Goal: Check status: Check status

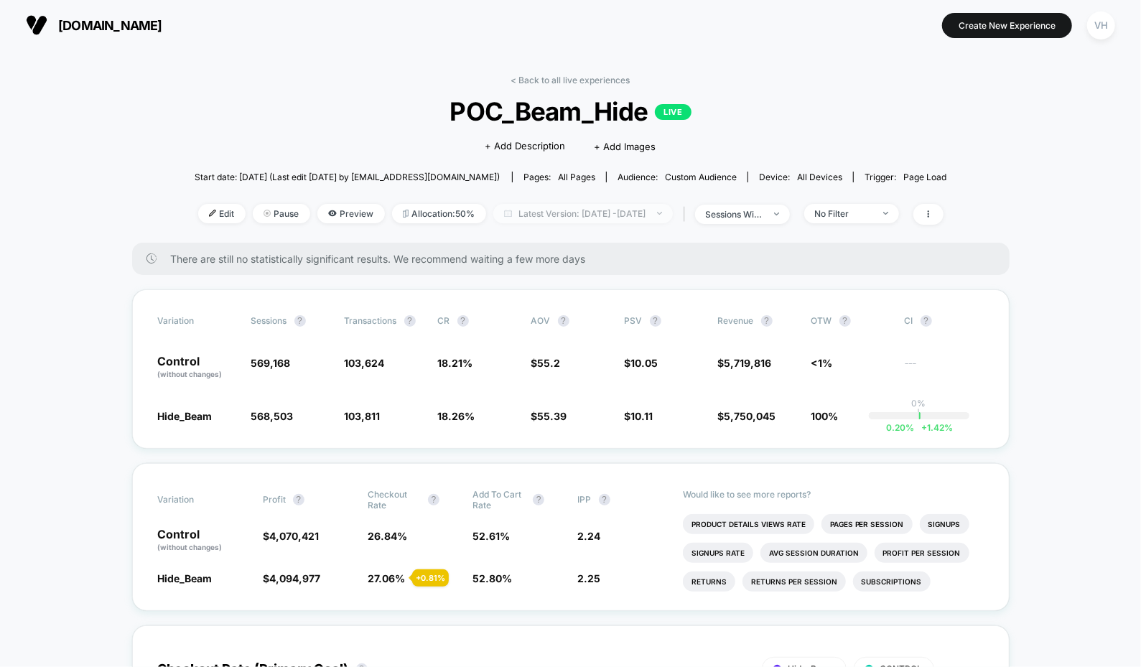
click at [657, 213] on div at bounding box center [651, 213] width 11 height 1
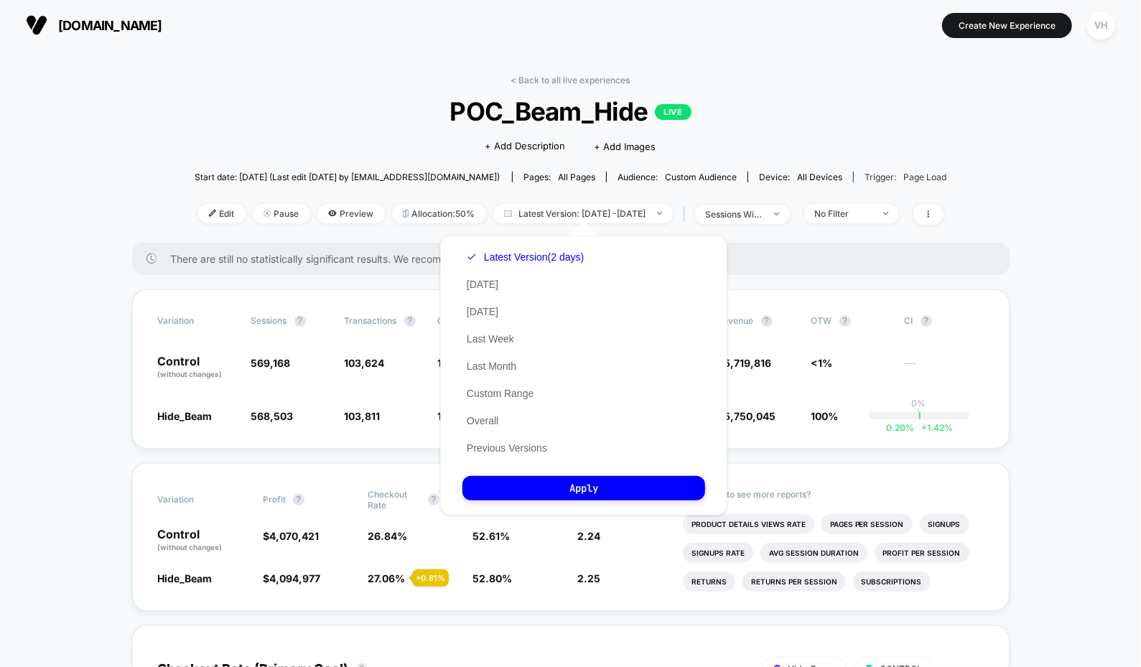
click at [866, 172] on div "Trigger: Page Load" at bounding box center [906, 177] width 82 height 11
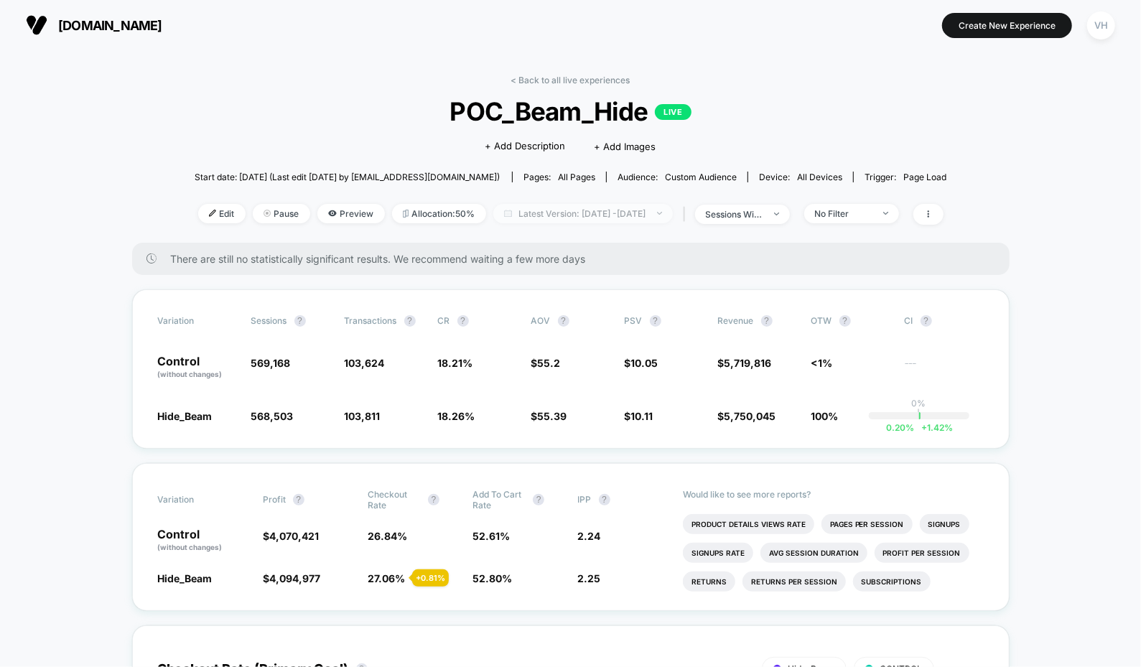
click at [643, 216] on span "Latest Version: [DATE] - [DATE]" at bounding box center [583, 213] width 180 height 19
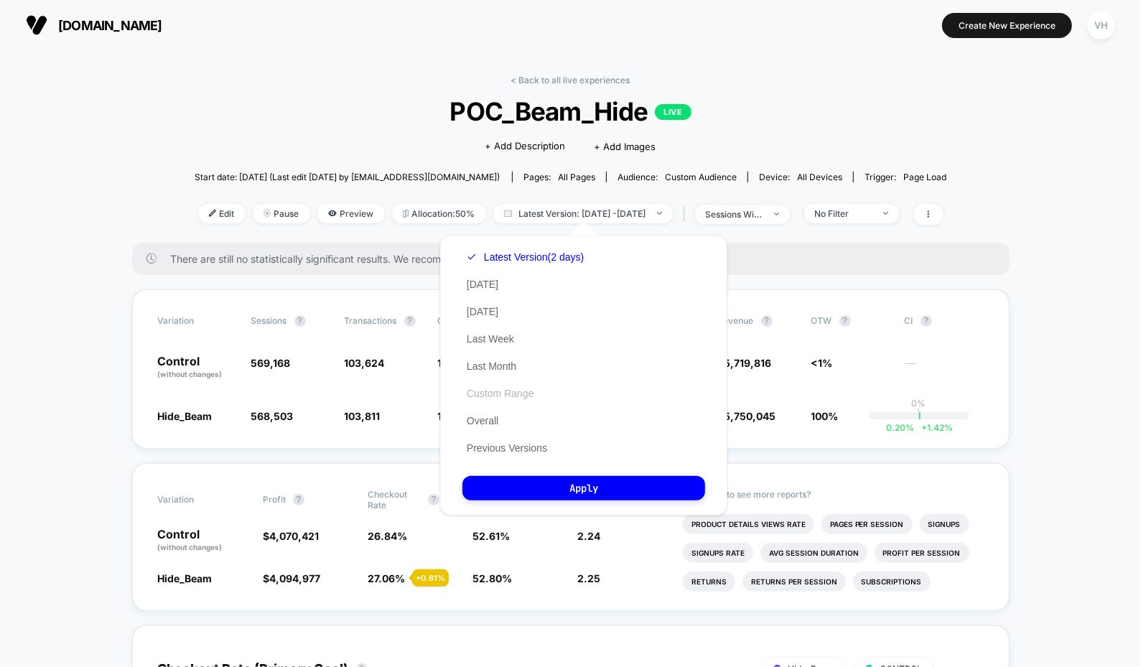
click at [491, 394] on button "Custom Range" at bounding box center [499, 393] width 75 height 13
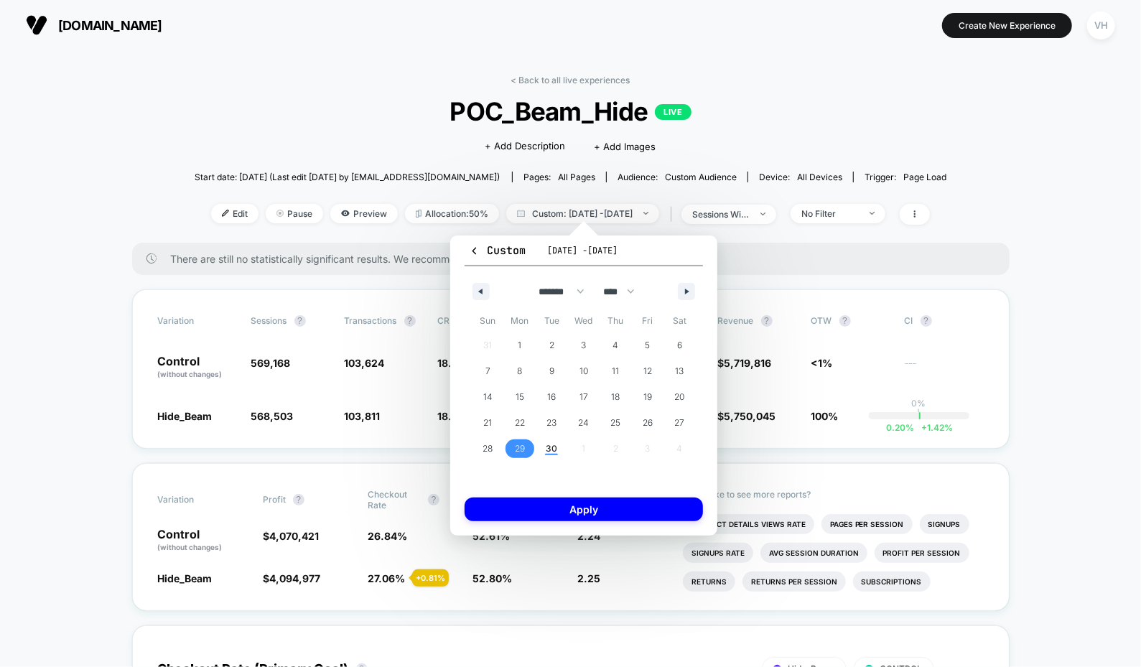
click at [516, 447] on span "29" at bounding box center [520, 449] width 10 height 26
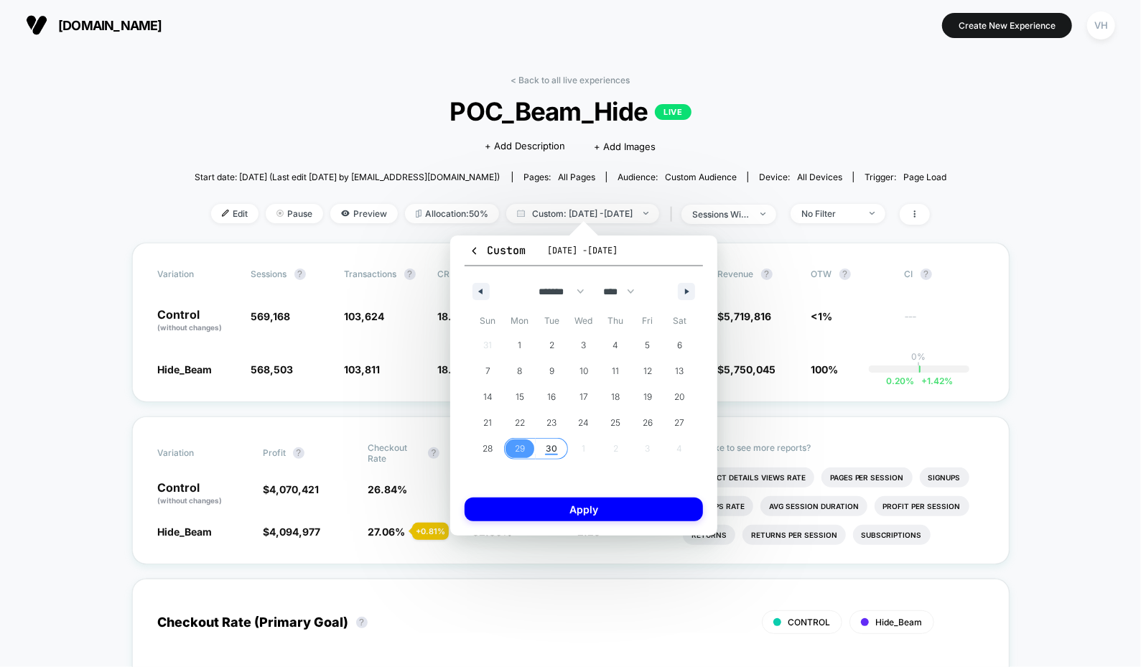
click at [545, 447] on span "30" at bounding box center [552, 449] width 32 height 19
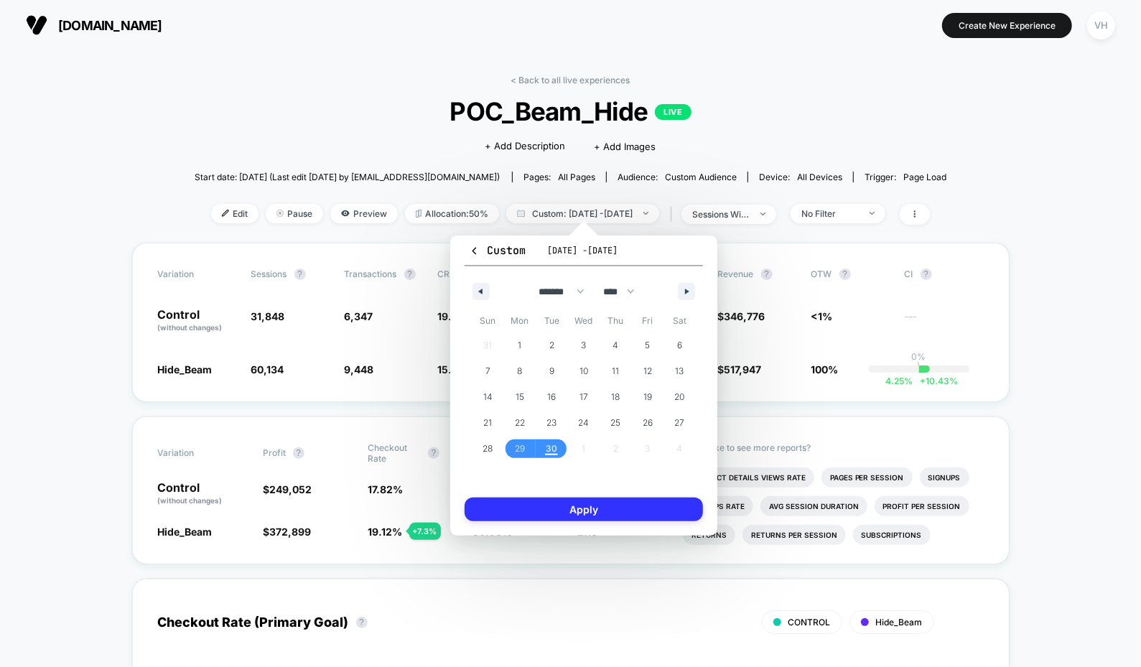
click at [544, 516] on button "Apply" at bounding box center [584, 510] width 238 height 24
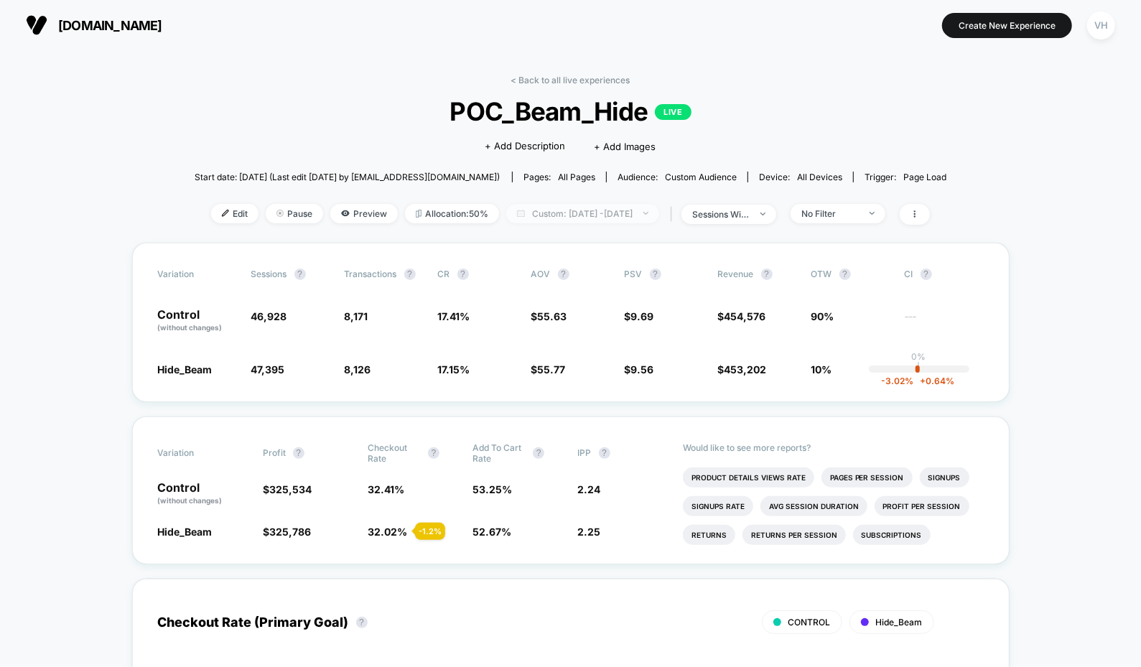
click at [638, 207] on span "Custom: [DATE] - [DATE]" at bounding box center [582, 213] width 153 height 19
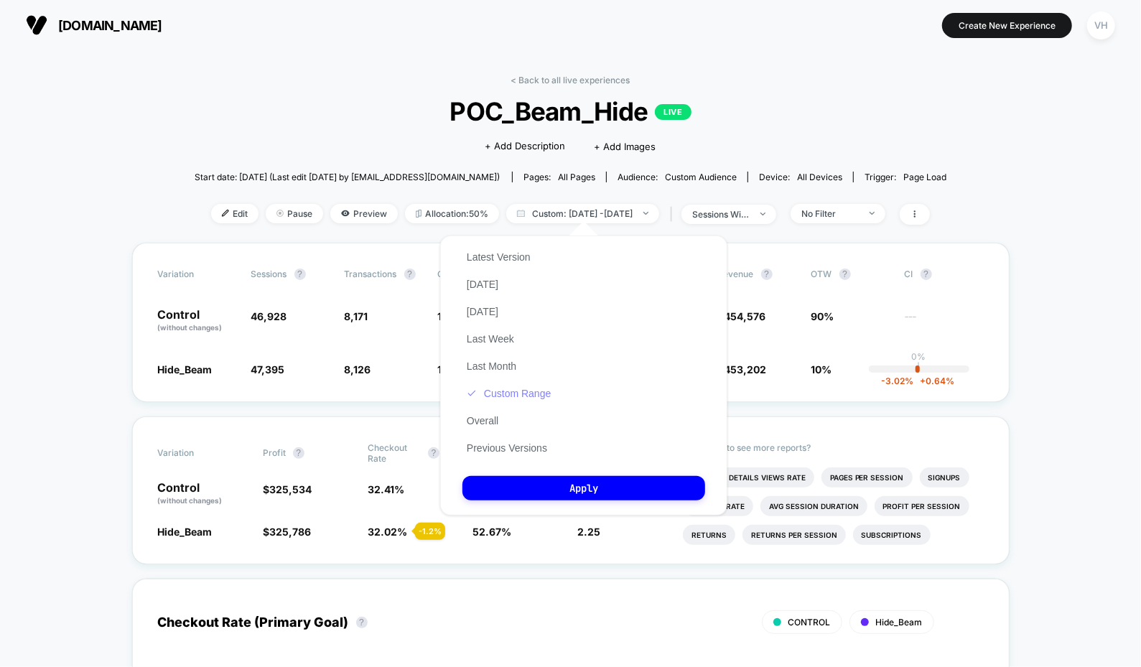
click at [519, 389] on button "Custom Range" at bounding box center [508, 393] width 93 height 13
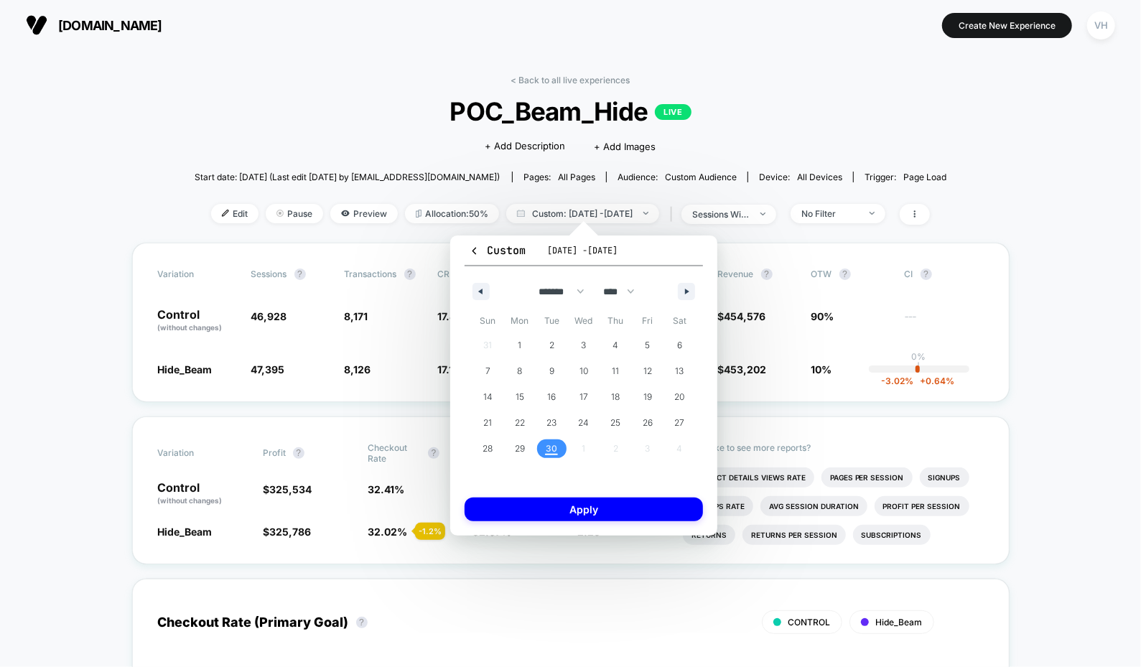
click at [557, 441] on span "30" at bounding box center [551, 449] width 11 height 26
click at [582, 515] on button "Apply" at bounding box center [584, 510] width 238 height 24
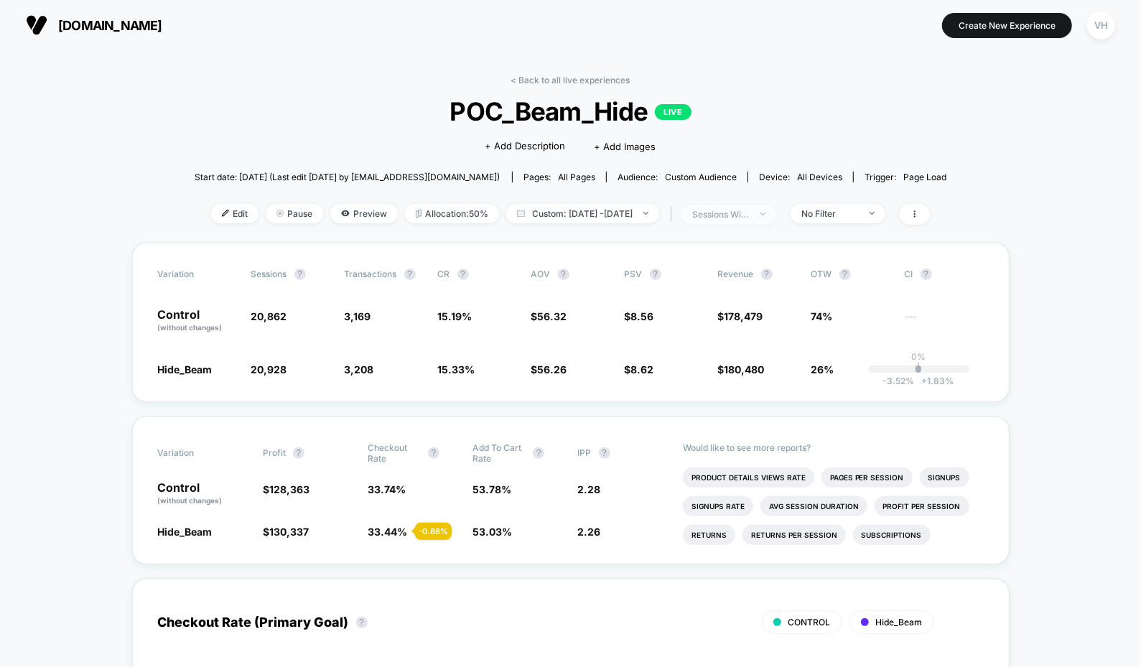
click at [750, 211] on div "sessions with impression" at bounding box center [720, 214] width 57 height 11
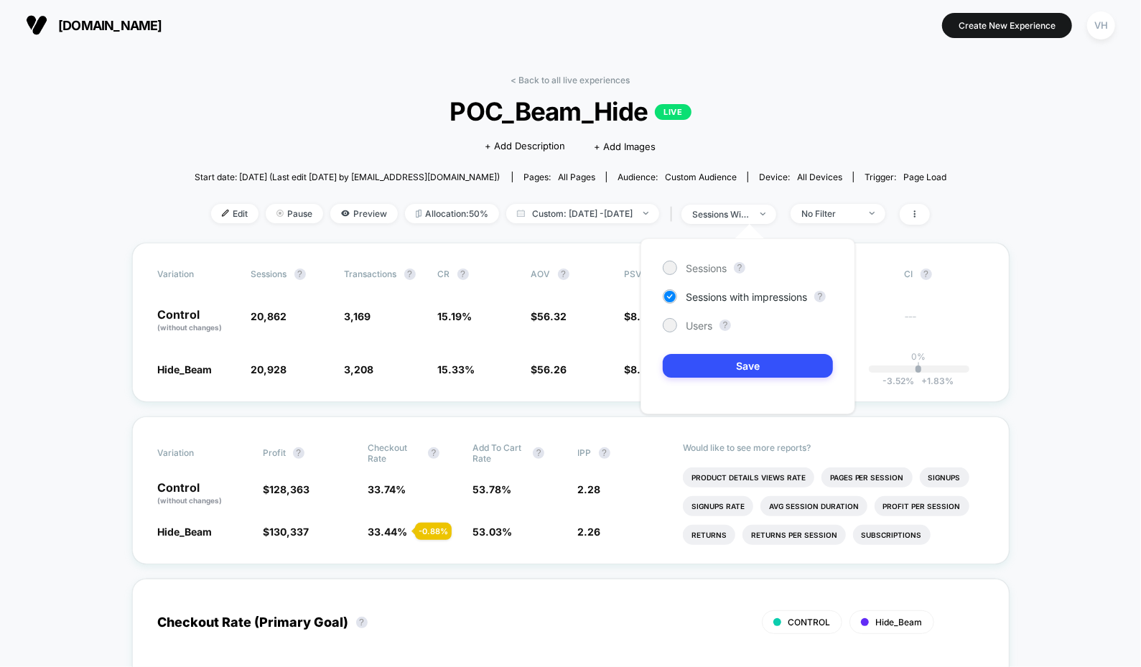
click at [845, 200] on div "< Back to all live experiences POC_Beam_Hide LIVE Click to edit experience deta…" at bounding box center [571, 159] width 753 height 168
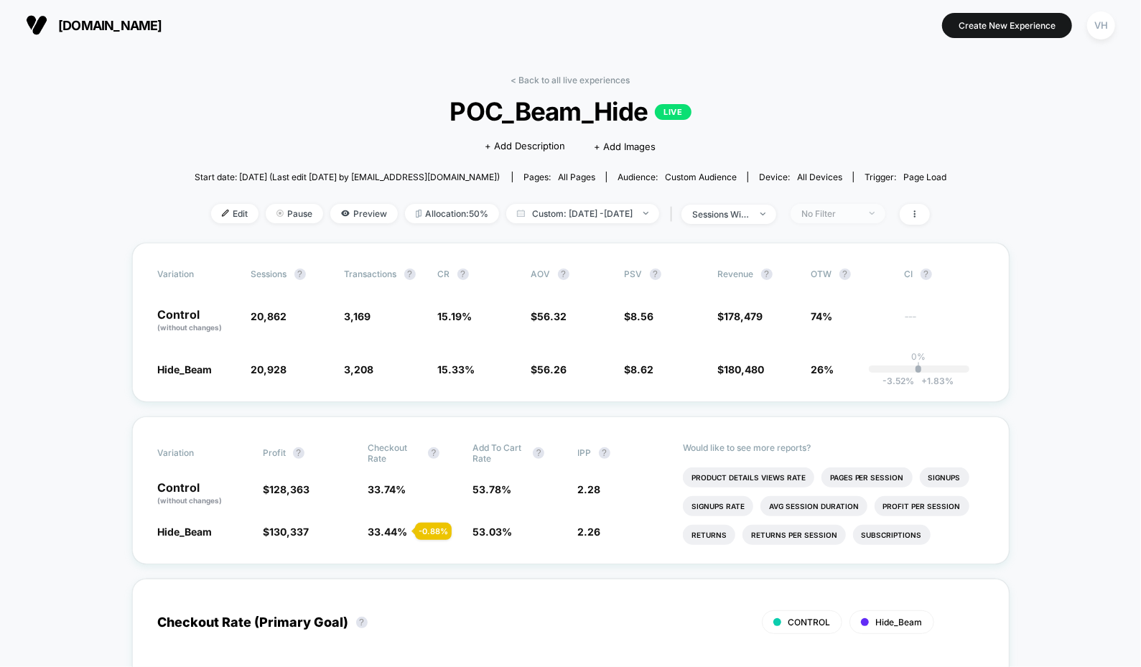
click at [852, 211] on div "No Filter" at bounding box center [829, 213] width 57 height 11
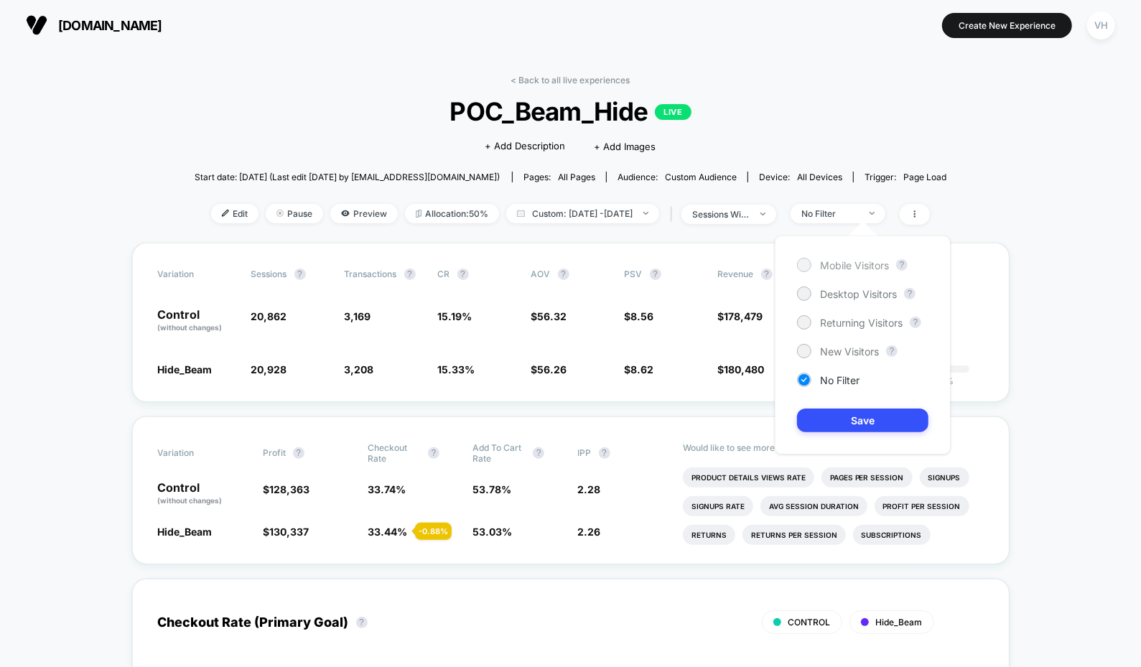
click at [846, 266] on span "Mobile Visitors" at bounding box center [854, 265] width 69 height 12
click at [852, 427] on button "Save" at bounding box center [862, 421] width 131 height 24
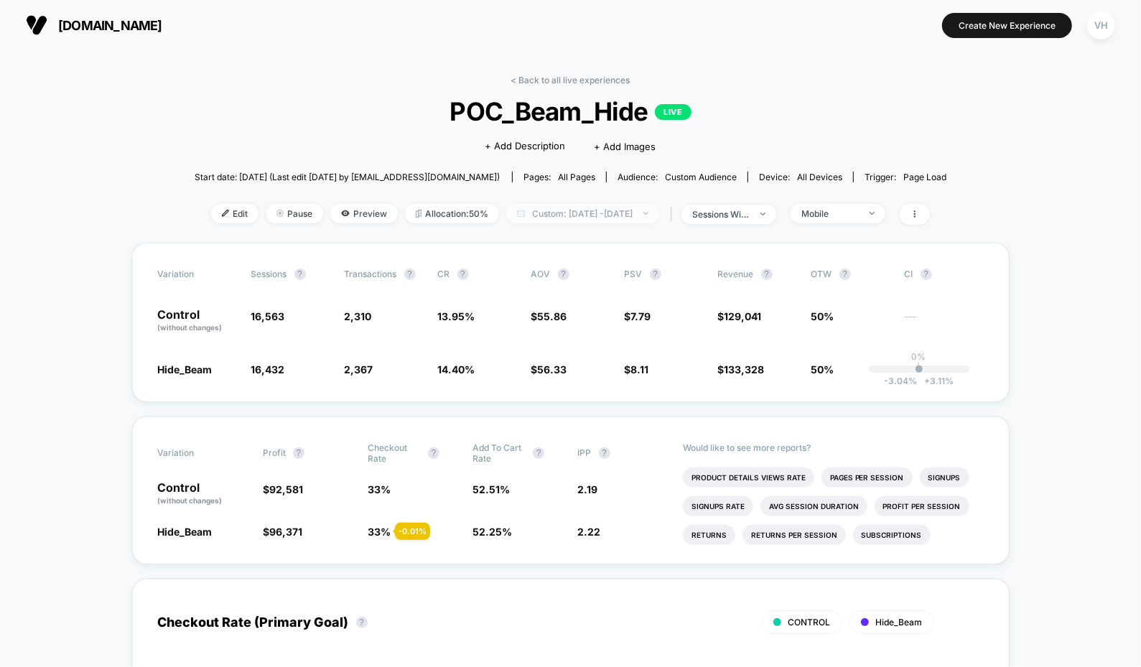
click at [582, 215] on span "Custom: [DATE] - [DATE]" at bounding box center [582, 213] width 153 height 19
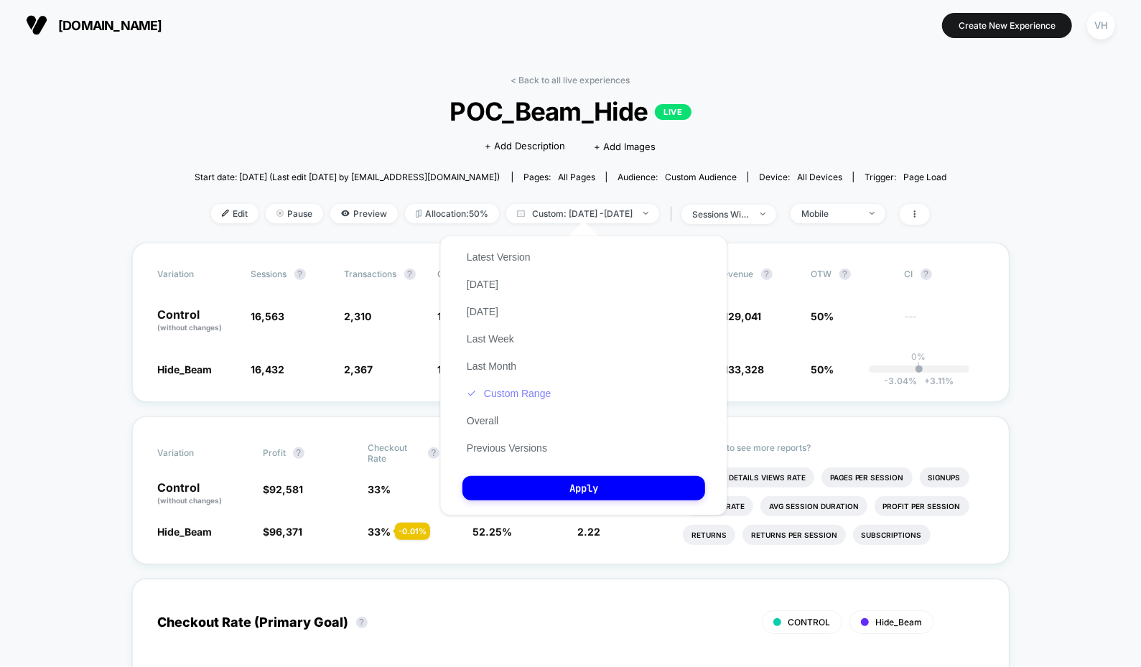
click at [516, 389] on button "Custom Range" at bounding box center [508, 393] width 93 height 13
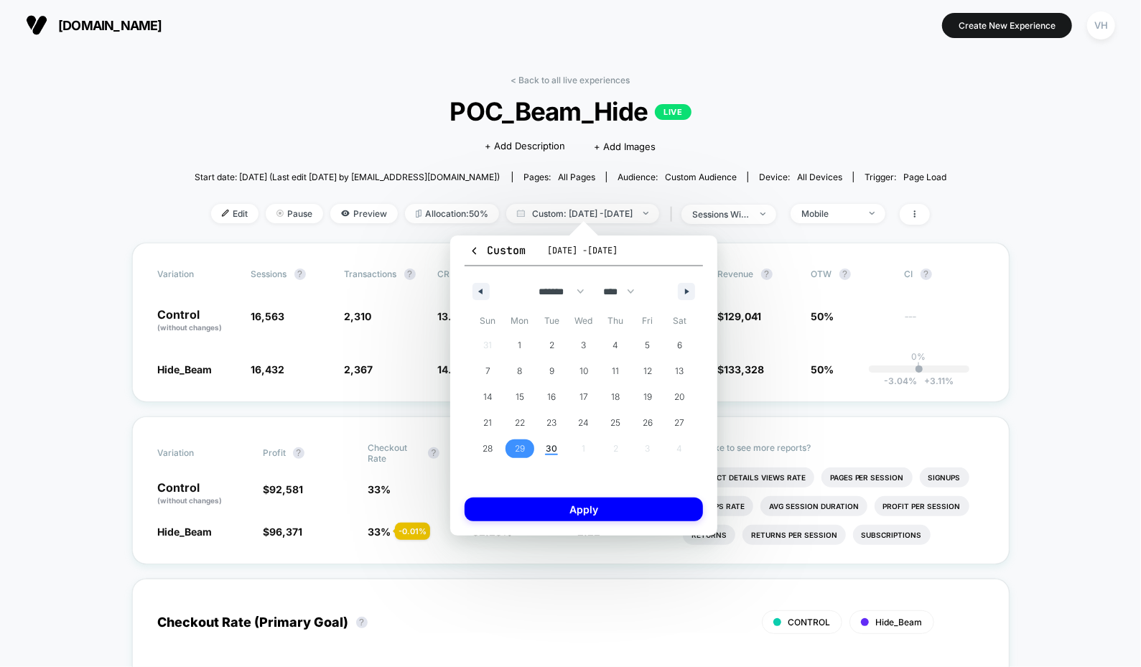
click at [523, 446] on span "29" at bounding box center [520, 449] width 10 height 26
click at [533, 509] on button "Apply" at bounding box center [584, 510] width 238 height 24
